Goal: Task Accomplishment & Management: Manage account settings

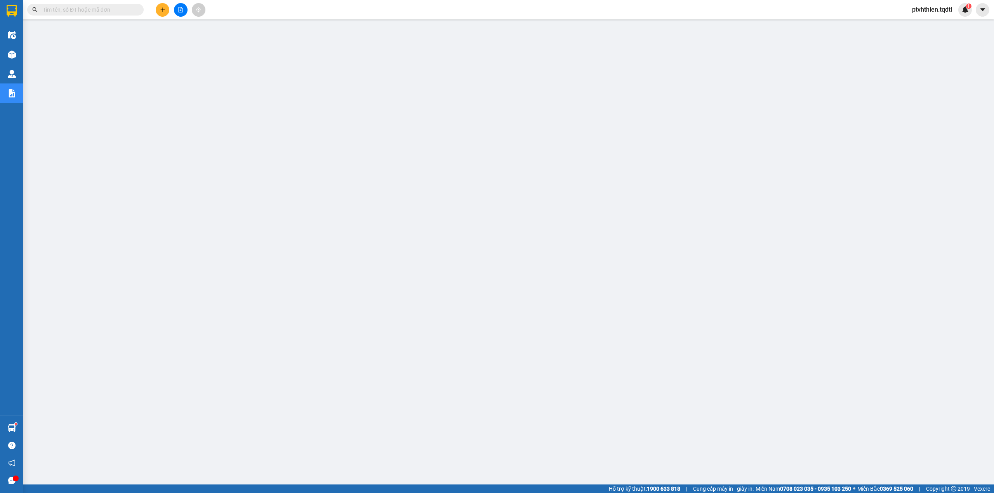
click at [92, 11] on input "text" at bounding box center [89, 9] width 92 height 9
paste input "QT10251610"
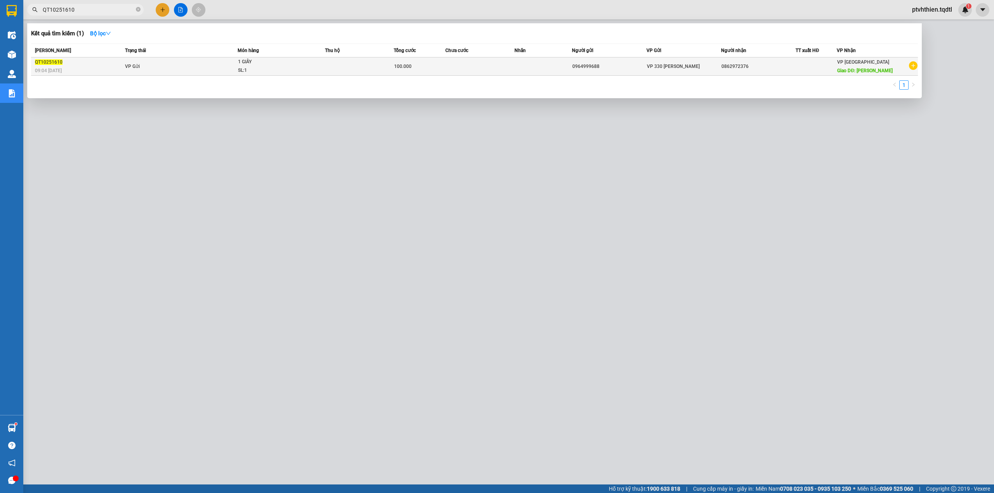
type input "QT10251610"
click at [165, 61] on td "VP Gửi" at bounding box center [180, 66] width 115 height 18
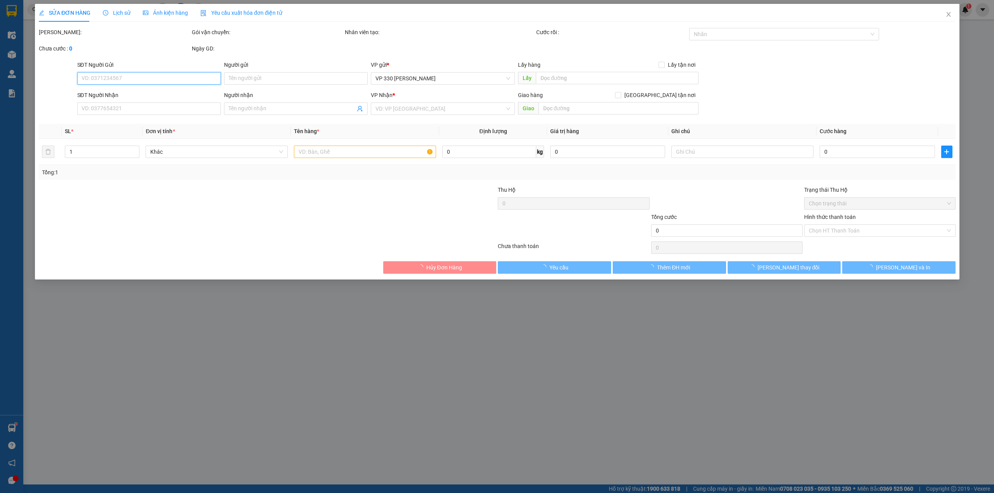
type input "0964999688"
type input "0862972376"
type input "[PERSON_NAME]"
type input "100.000"
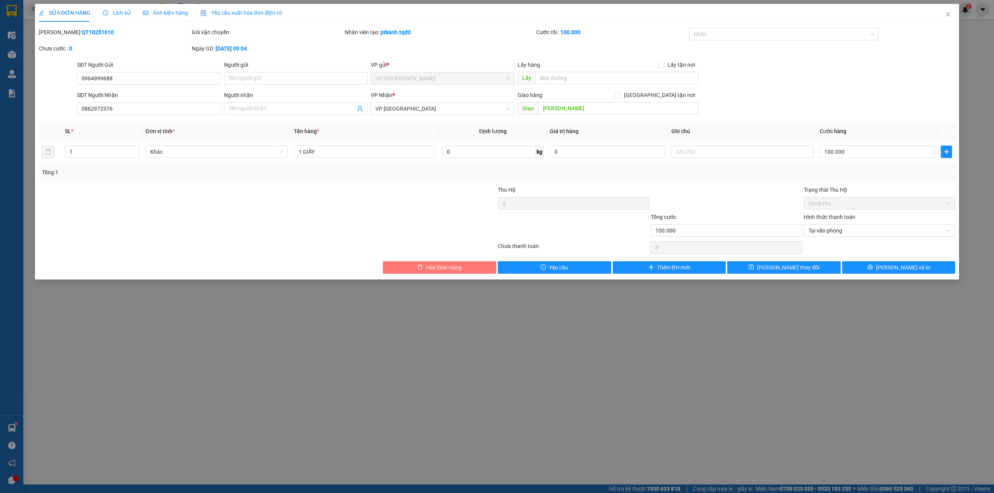
click at [421, 272] on button "Hủy Đơn Hàng" at bounding box center [439, 267] width 113 height 12
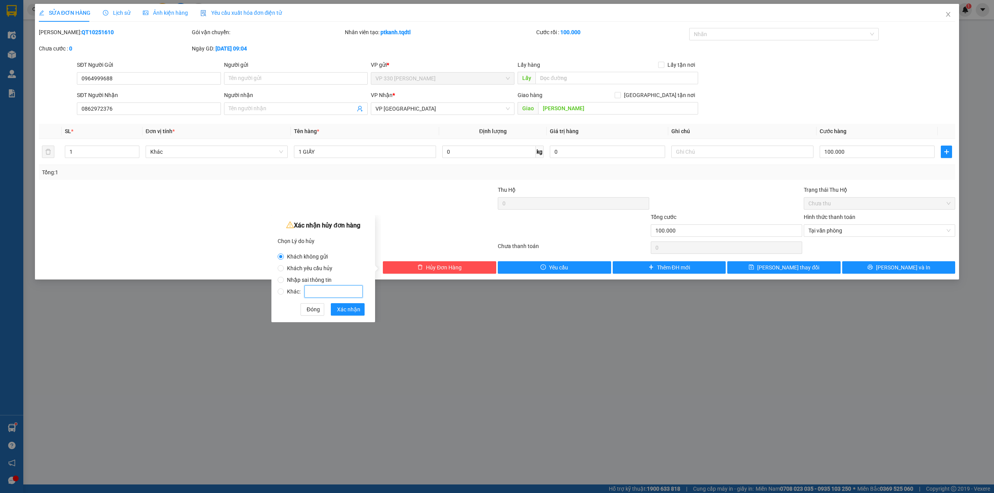
click at [339, 293] on input "Khác:" at bounding box center [333, 291] width 58 height 12
radio input "false"
radio input "true"
type input "sai địa chỉ"
click at [345, 310] on span "Xác nhận" at bounding box center [348, 309] width 23 height 9
